Goal: Task Accomplishment & Management: Use online tool/utility

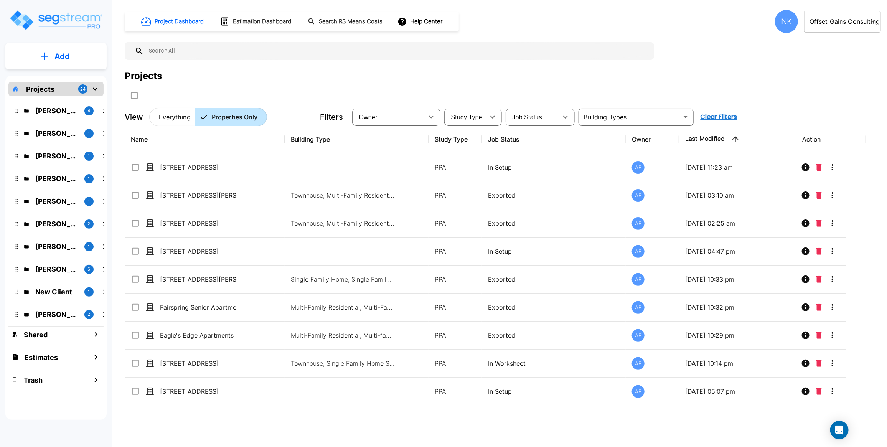
click at [780, 29] on div "NK" at bounding box center [786, 21] width 23 height 23
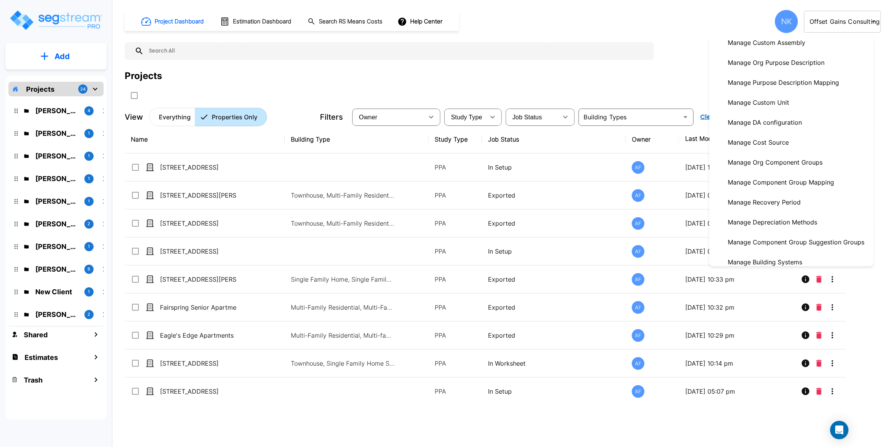
scroll to position [111, 0]
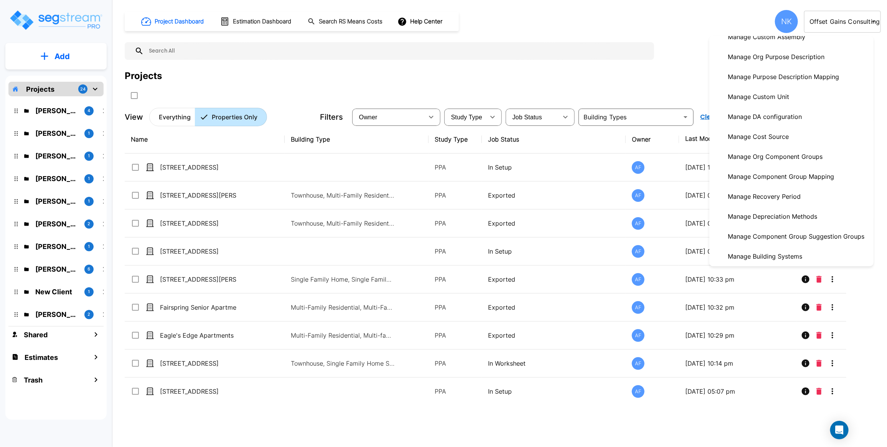
click at [763, 222] on p "Manage Depreciation Methods" at bounding box center [773, 216] width 96 height 15
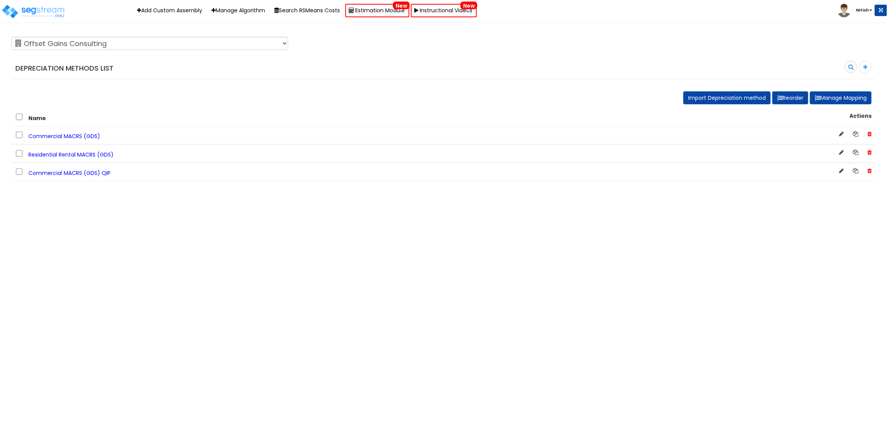
click at [67, 151] on span "Residential Rental MACRS (GDS)" at bounding box center [70, 155] width 85 height 8
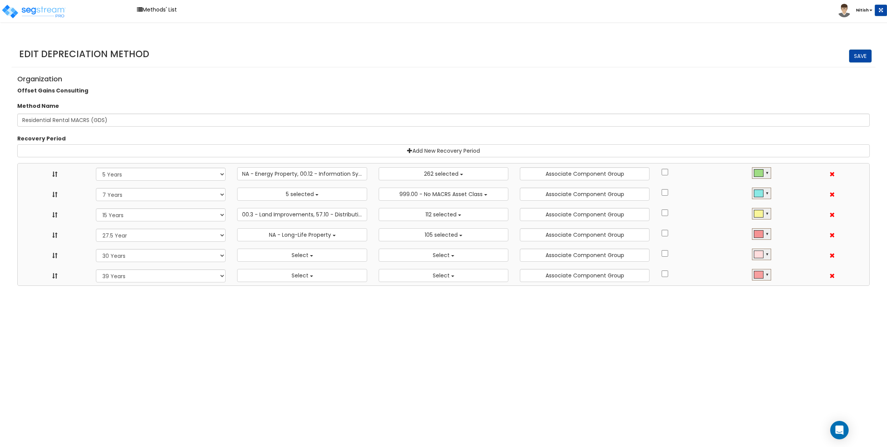
select select "5Y"
select select "10182"
select select "7Y"
select select "48830"
select select "48832"
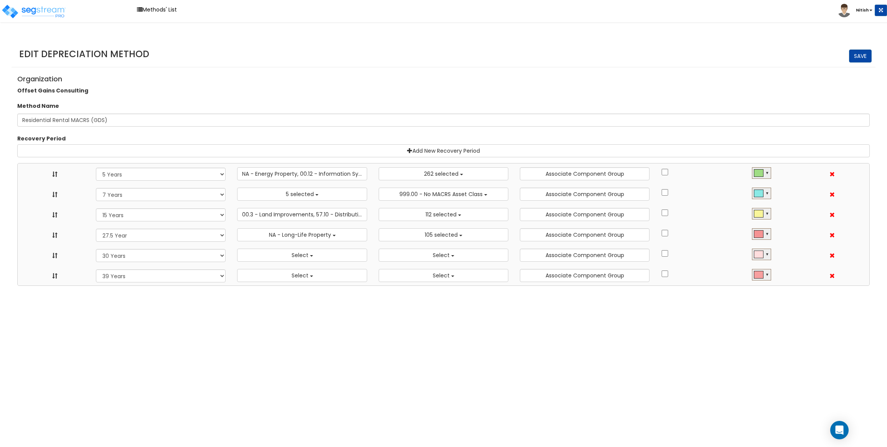
select select "15Y"
select select "3666"
select select "31875"
select select "275Y"
select select "31302"
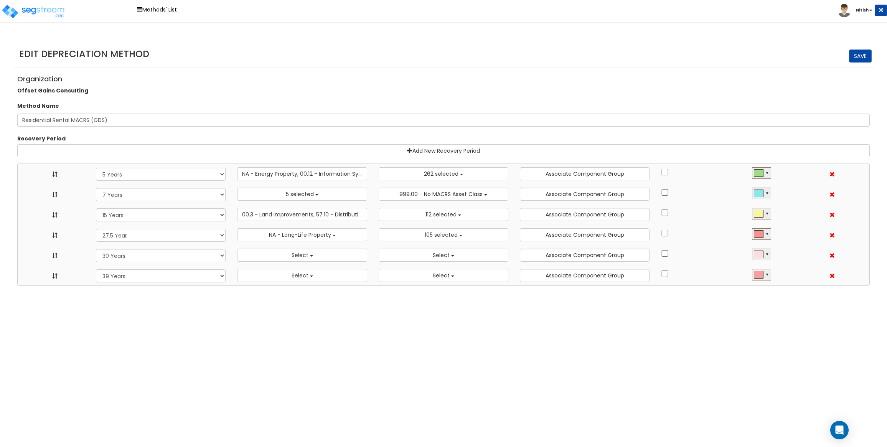
select select "30Y"
select select
select select "39Y"
select select
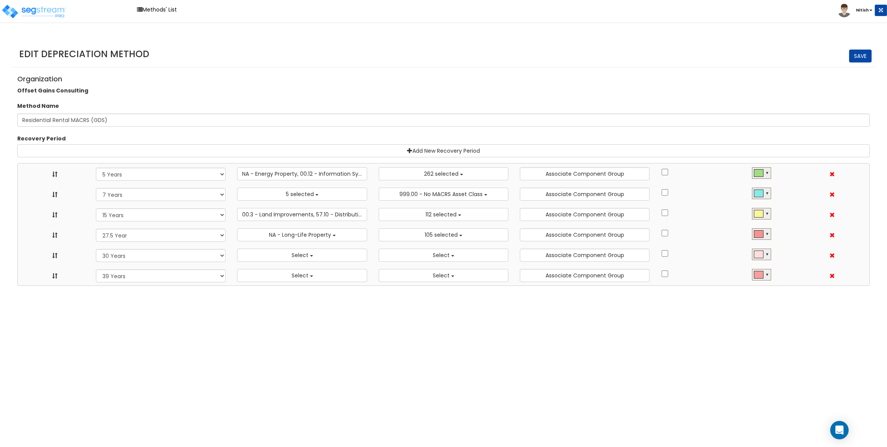
select select
click at [310, 253] on button "Select" at bounding box center [302, 255] width 130 height 13
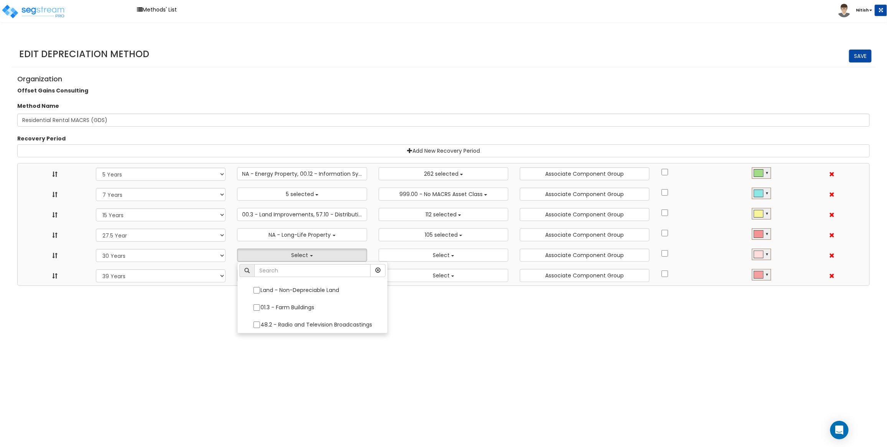
click at [213, 286] on html "Toggle navigation Methods' List [PERSON_NAME] x" at bounding box center [443, 143] width 887 height 286
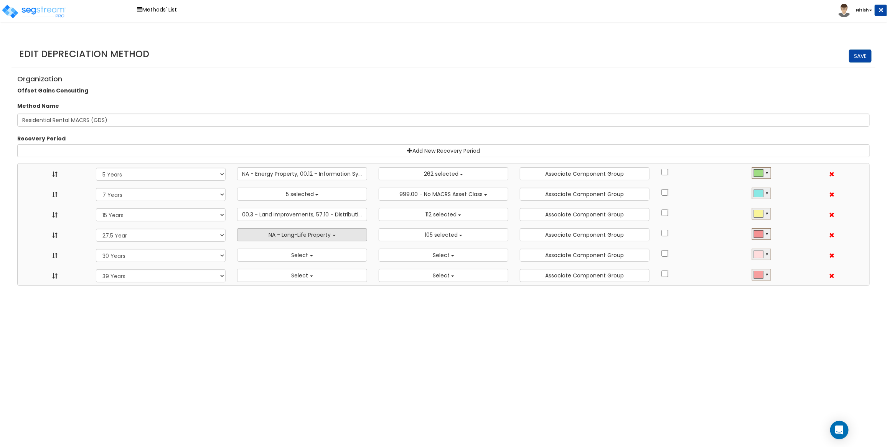
click at [300, 235] on span "NA - Long-Life Property" at bounding box center [300, 235] width 62 height 8
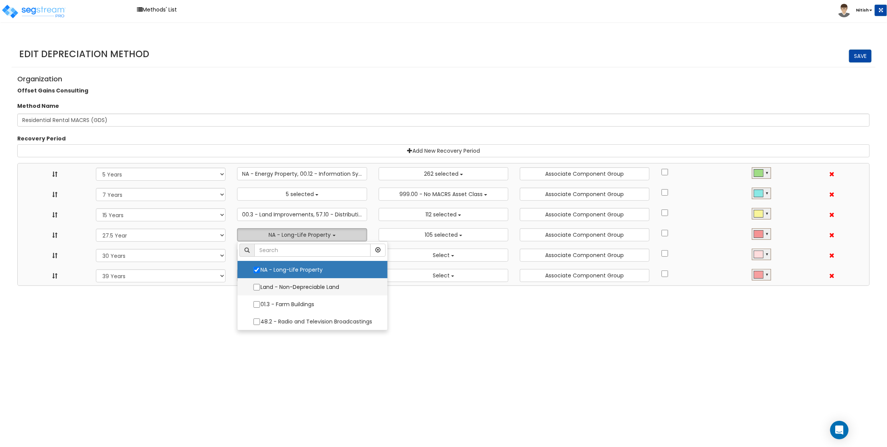
click at [277, 286] on label "Land - Non-Depreciable Land" at bounding box center [312, 287] width 135 height 16
click at [261, 286] on input "Land - Non-Depreciable Land" at bounding box center [257, 287] width 8 height 7
checkbox input "true"
select select "5Y"
select select "7Y"
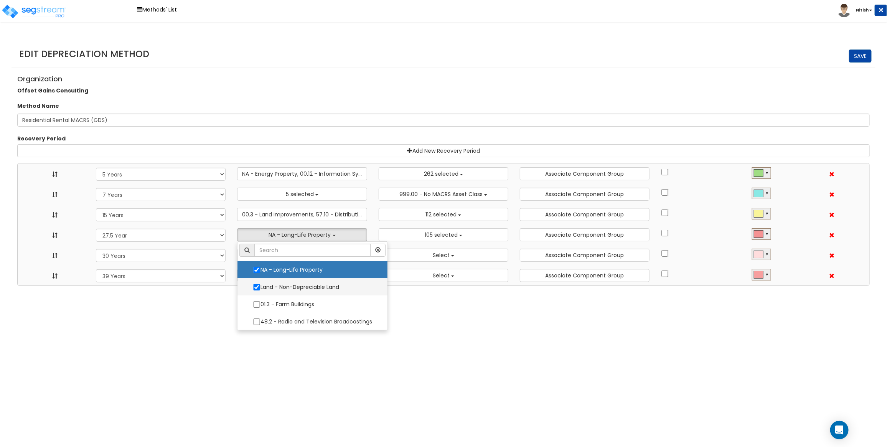
select select "15Y"
select select "275Y"
select select "30Y"
select select "39Y"
select select "10182"
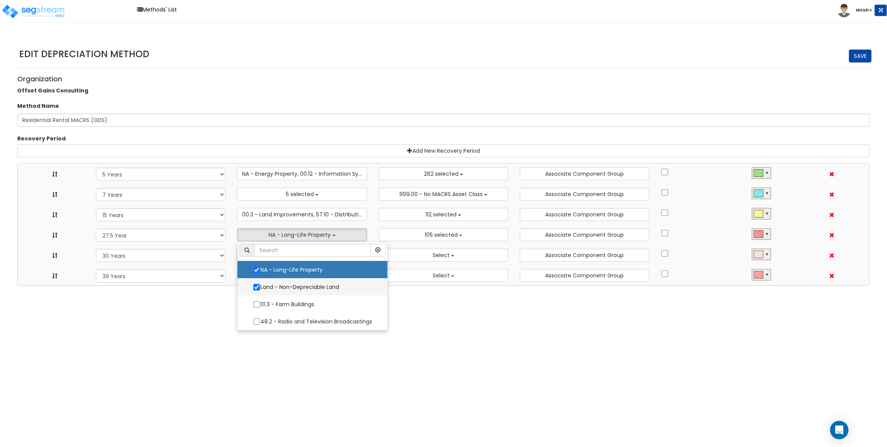
select select "48832"
select select "31875"
select select "31302"
select select
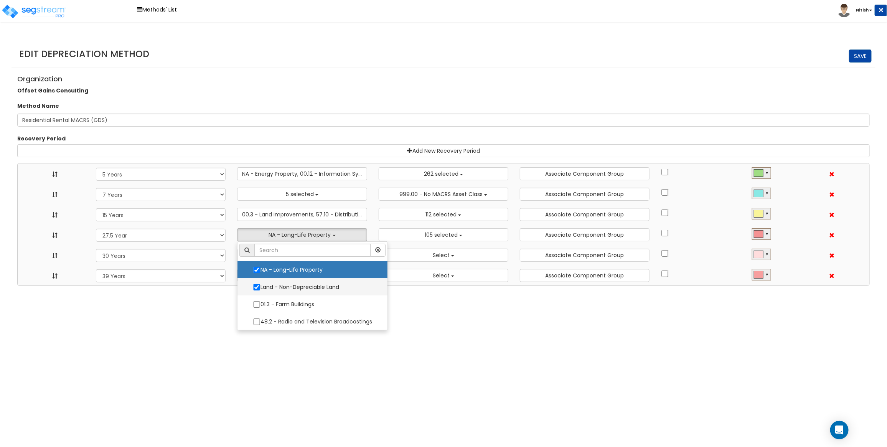
select select
click at [281, 286] on label "Land - Non-Depreciable Land" at bounding box center [312, 287] width 135 height 16
click at [261, 286] on input "Land - Non-Depreciable Land" at bounding box center [257, 287] width 8 height 7
checkbox input "false"
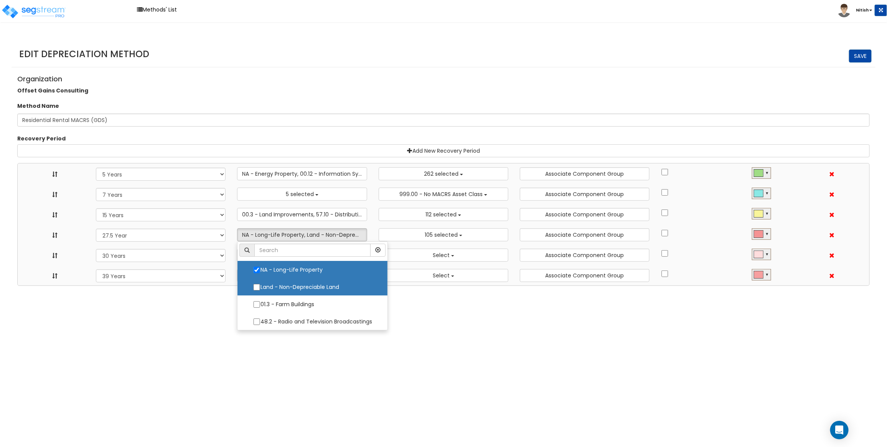
select select "5Y"
select select "7Y"
select select "15Y"
select select "275Y"
select select "30Y"
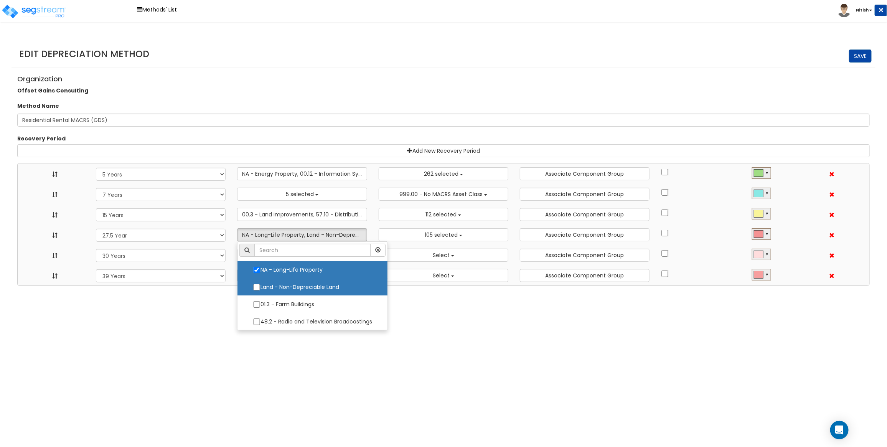
select select "39Y"
select select "10182"
select select "48830"
select select "48832"
select select "3666"
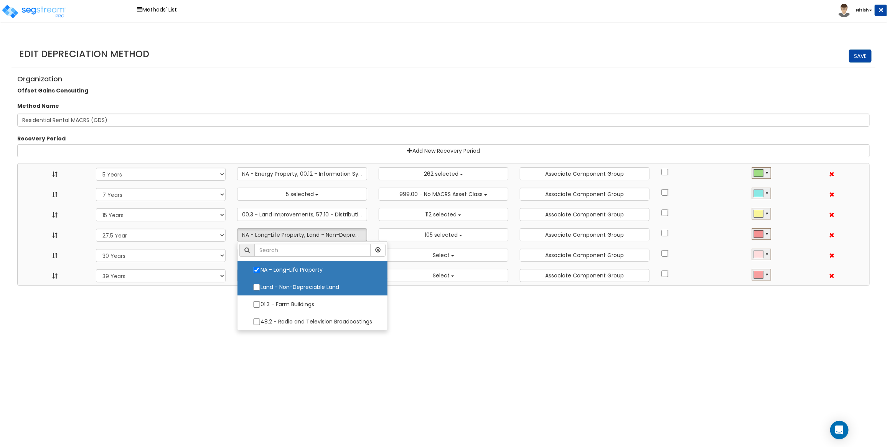
select select "31875"
select select "31302"
select select
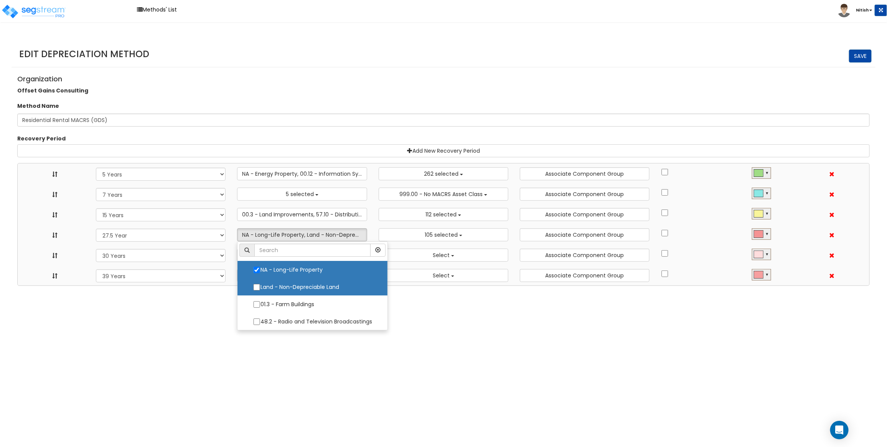
select select
click at [187, 286] on html "Toggle navigation Methods' List [PERSON_NAME] x" at bounding box center [443, 143] width 887 height 286
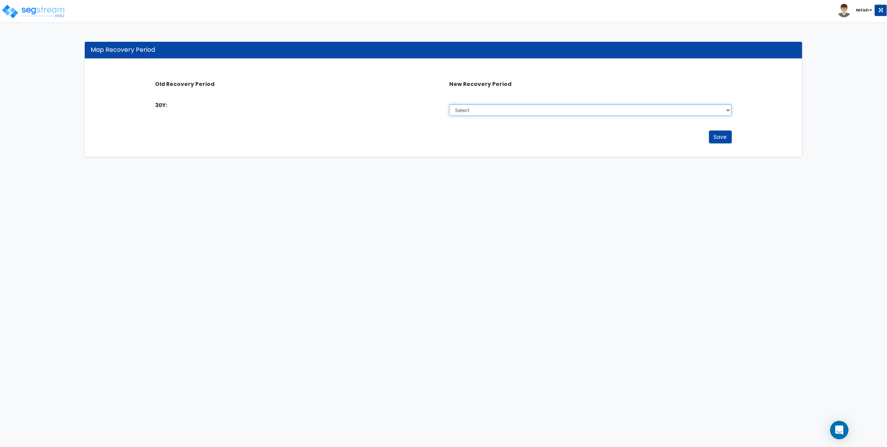
drag, startPoint x: 473, startPoint y: 112, endPoint x: 355, endPoint y: 207, distance: 152.0
click at [355, 165] on html "Toggle navigation Nitish x" at bounding box center [443, 82] width 887 height 165
drag, startPoint x: 156, startPoint y: 107, endPoint x: 165, endPoint y: 108, distance: 9.6
click at [165, 108] on label "30Y:" at bounding box center [161, 105] width 12 height 8
drag, startPoint x: 453, startPoint y: 107, endPoint x: 244, endPoint y: 214, distance: 234.1
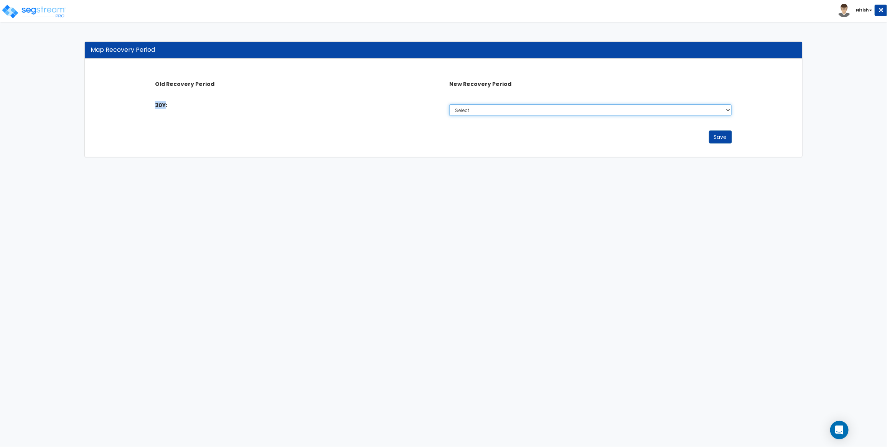
click at [244, 165] on html "Toggle navigation Nitish x" at bounding box center [443, 82] width 887 height 165
